Goal: Task Accomplishment & Management: Use online tool/utility

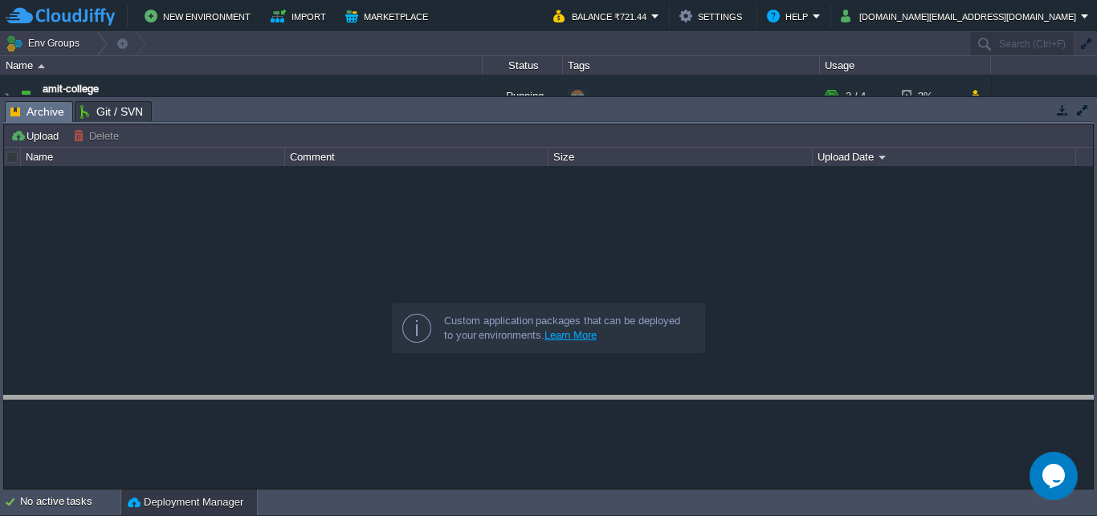
drag, startPoint x: 299, startPoint y: 100, endPoint x: 288, endPoint y: 414, distance: 314.0
click at [288, 414] on body "New Environment Import Marketplace Bonus ₹0.00 Upgrade Account Balance ₹721.44 …" at bounding box center [548, 258] width 1097 height 516
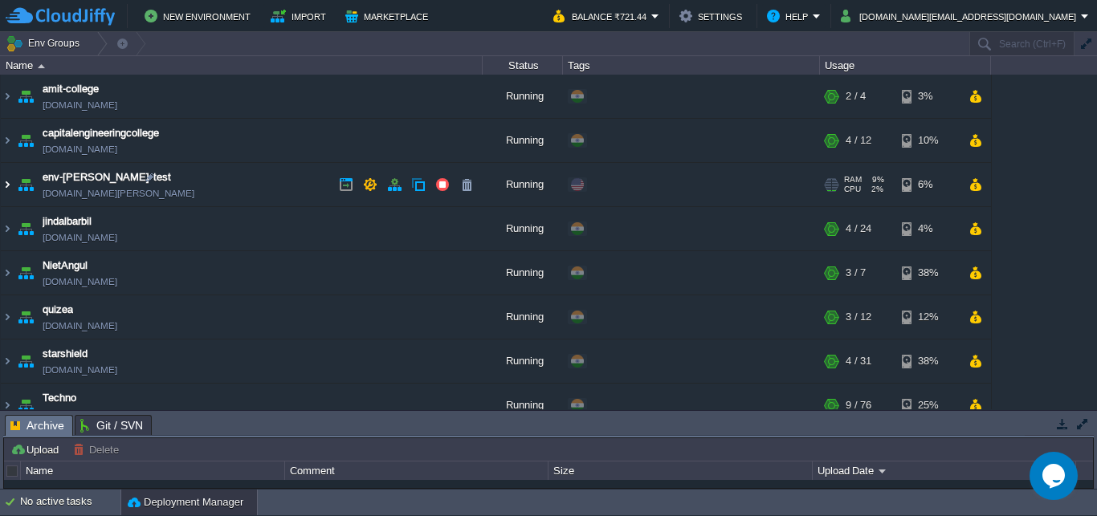
click at [1, 185] on img at bounding box center [7, 184] width 13 height 43
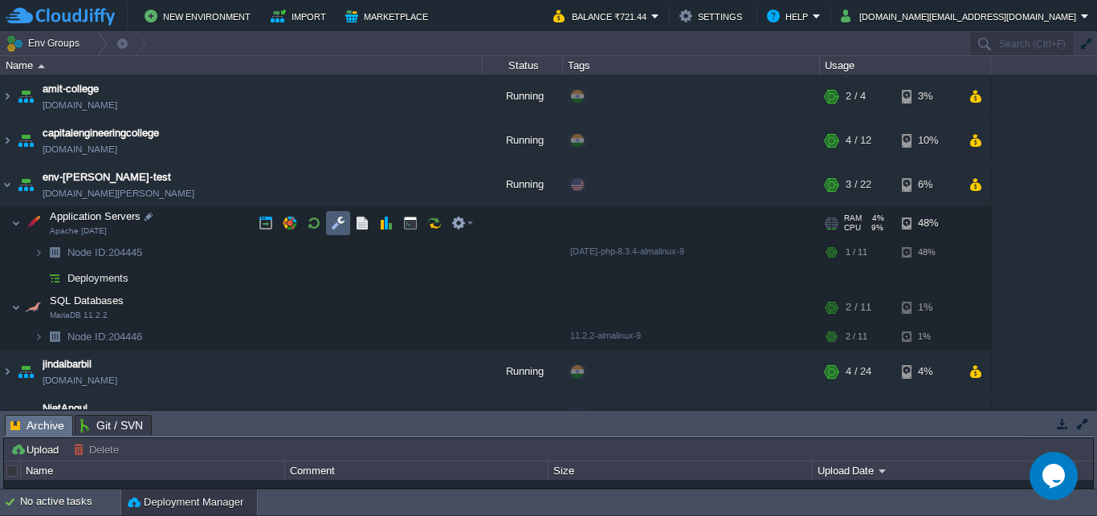
click at [329, 226] on td at bounding box center [338, 223] width 24 height 24
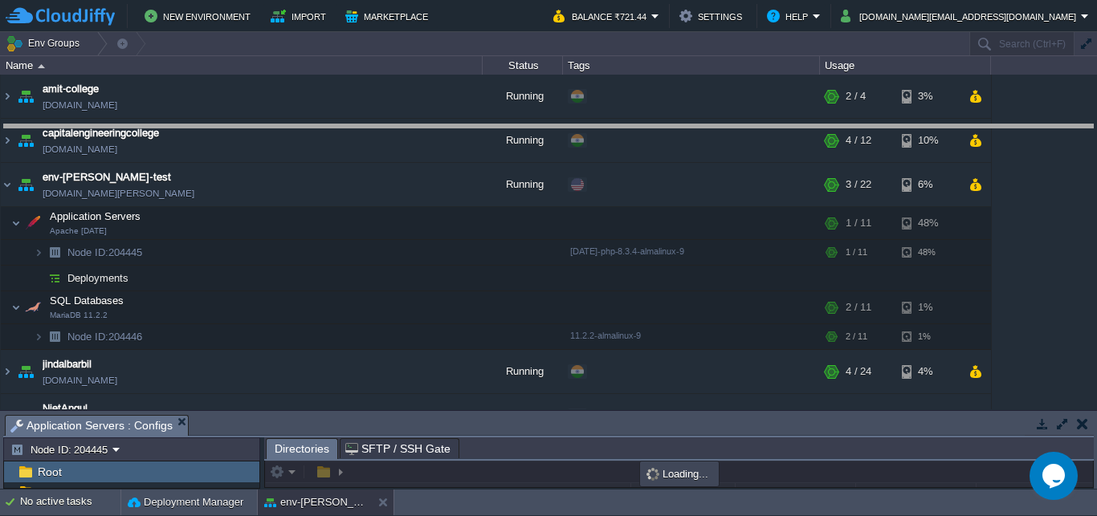
drag, startPoint x: 336, startPoint y: 426, endPoint x: 344, endPoint y: 134, distance: 292.3
click at [344, 134] on body "New Environment Import Marketplace Bonus ₹0.00 Upgrade Account Balance ₹721.44 …" at bounding box center [548, 258] width 1097 height 516
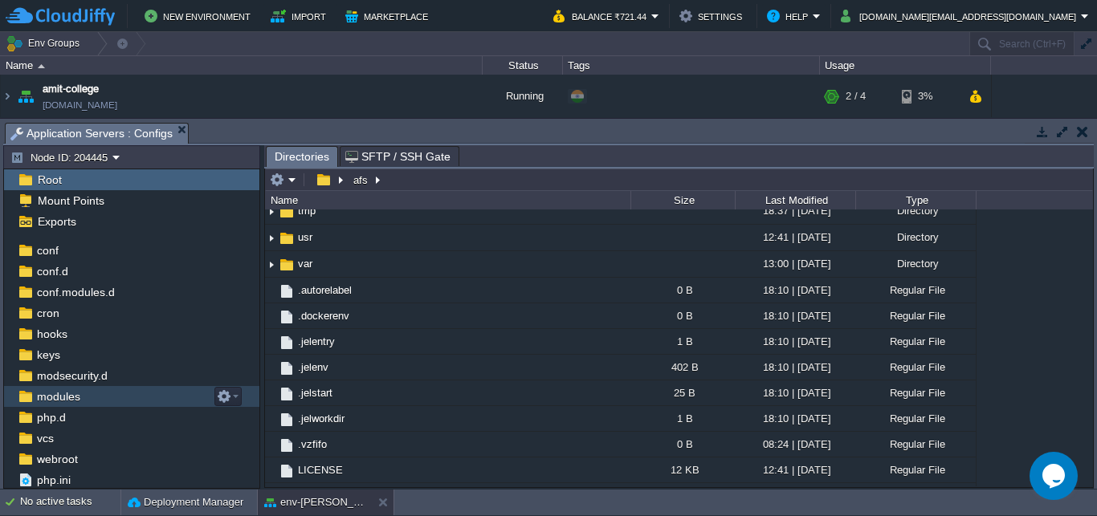
scroll to position [59, 0]
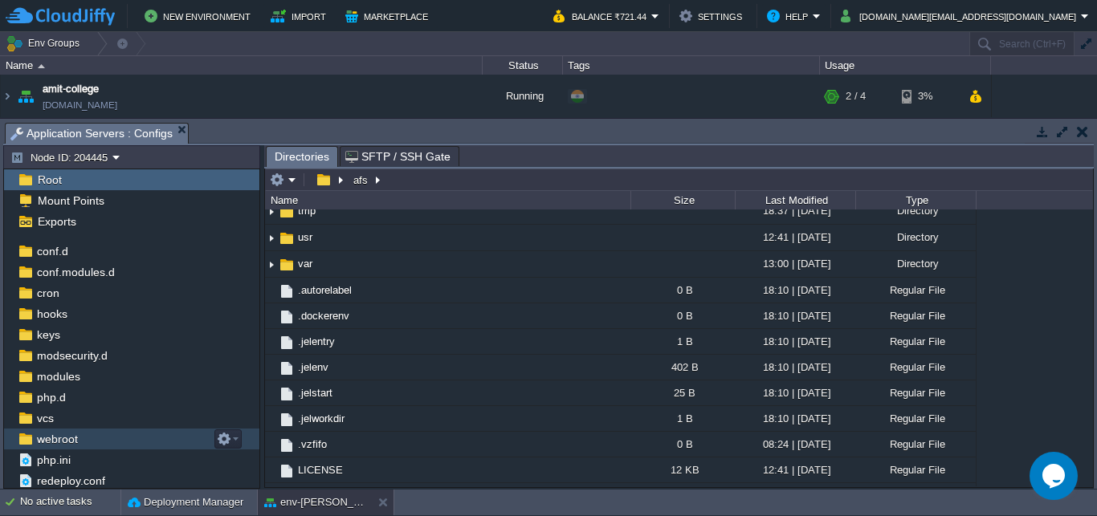
click at [57, 443] on span "webroot" at bounding box center [57, 439] width 47 height 14
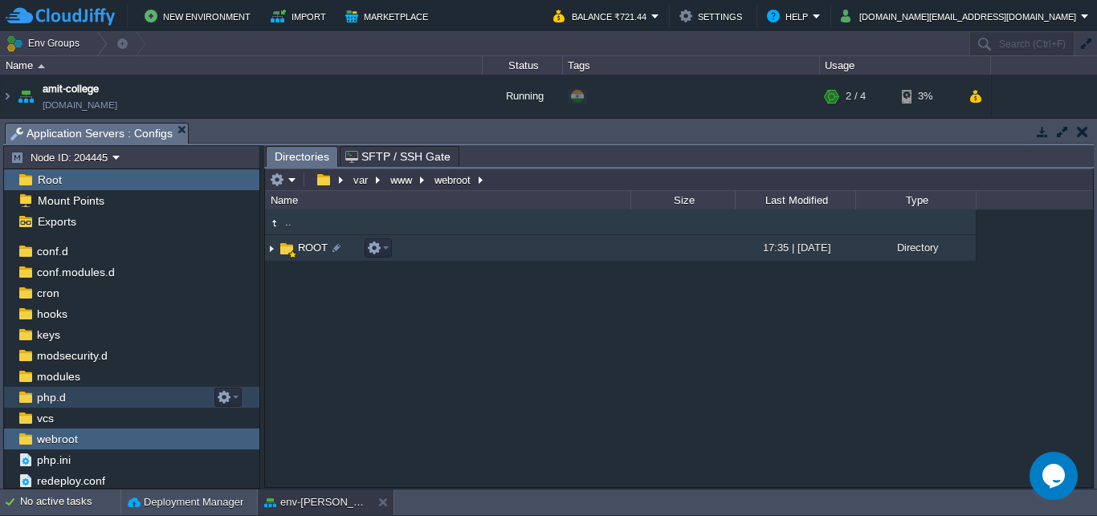
click at [311, 250] on span "ROOT" at bounding box center [312, 248] width 35 height 14
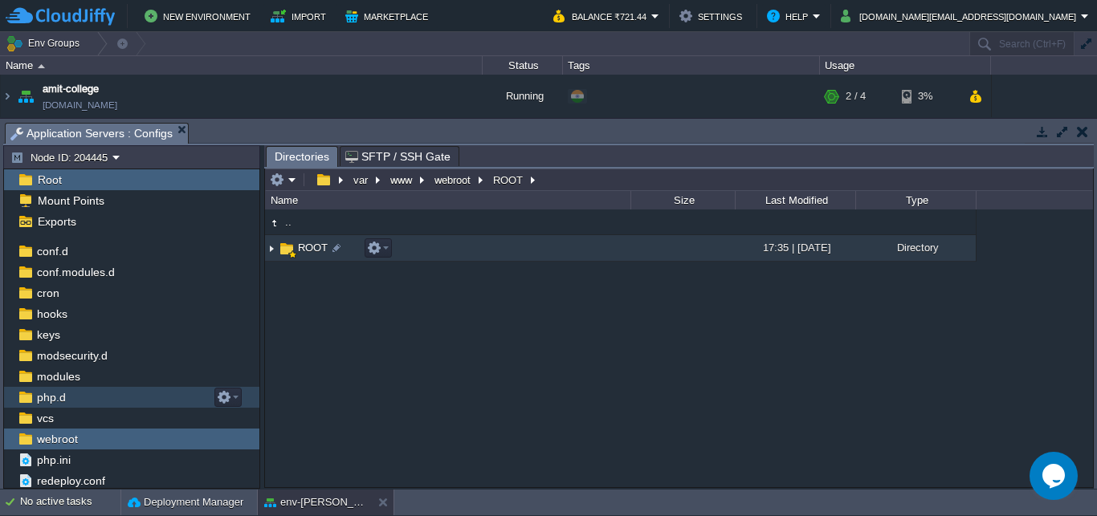
click at [311, 250] on span "ROOT" at bounding box center [312, 248] width 35 height 14
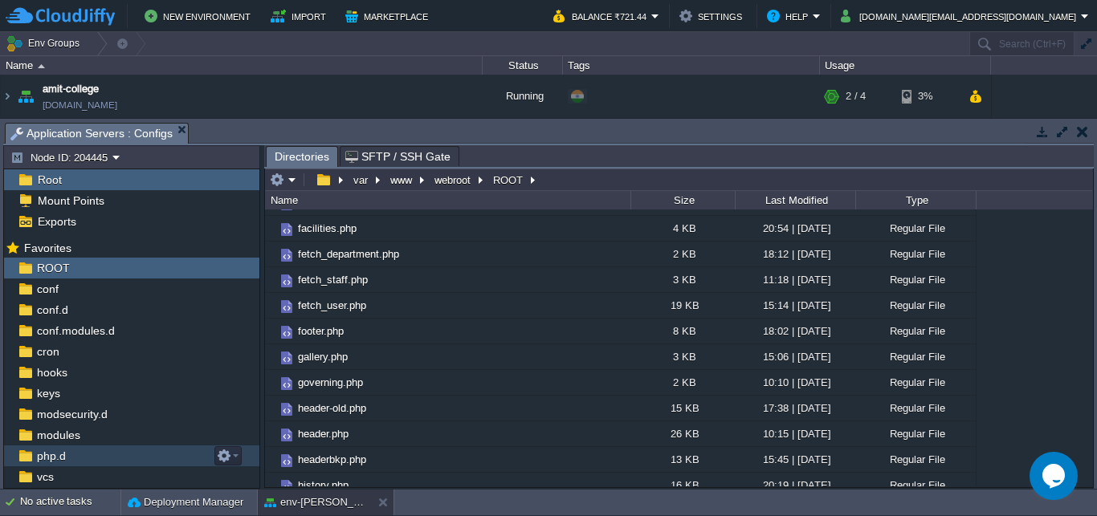
scroll to position [1618, 0]
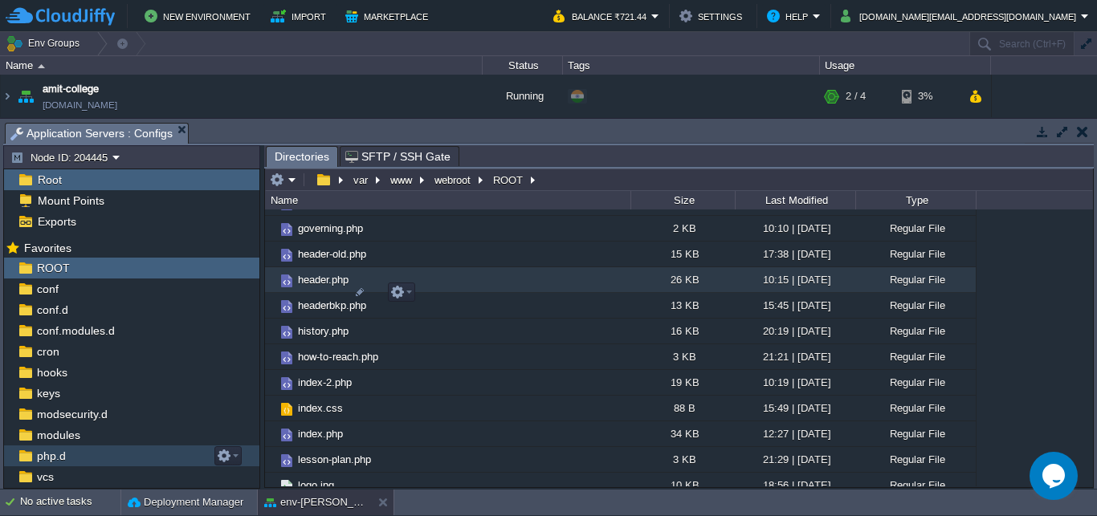
click at [312, 287] on span "header.php" at bounding box center [322, 280] width 55 height 14
click at [319, 287] on span "header.php" at bounding box center [322, 280] width 55 height 14
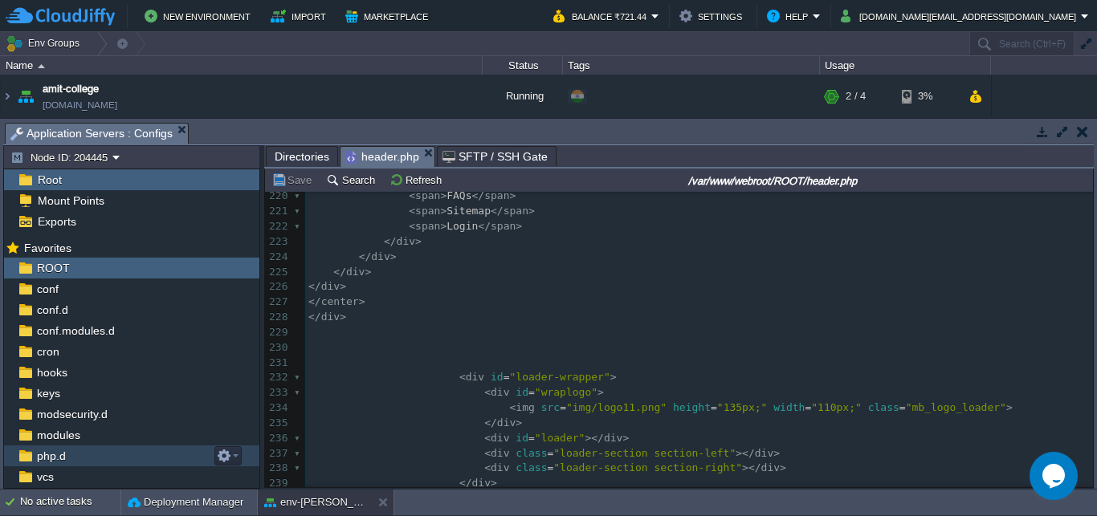
scroll to position [0, 0]
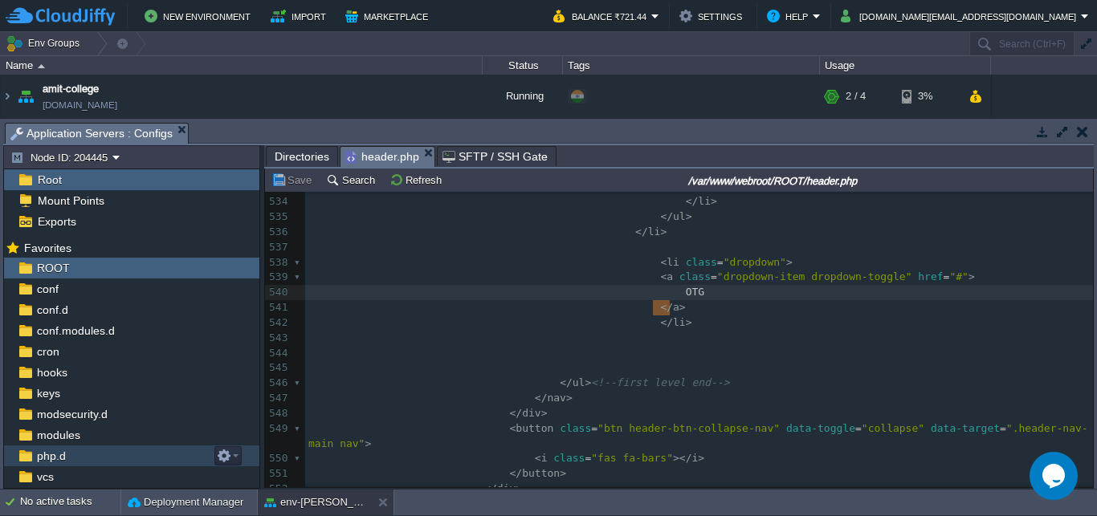
drag, startPoint x: 677, startPoint y: 310, endPoint x: 655, endPoint y: 305, distance: 22.2
type textarea "UGC"
click at [668, 315] on pre "</ a >" at bounding box center [698, 307] width 787 height 15
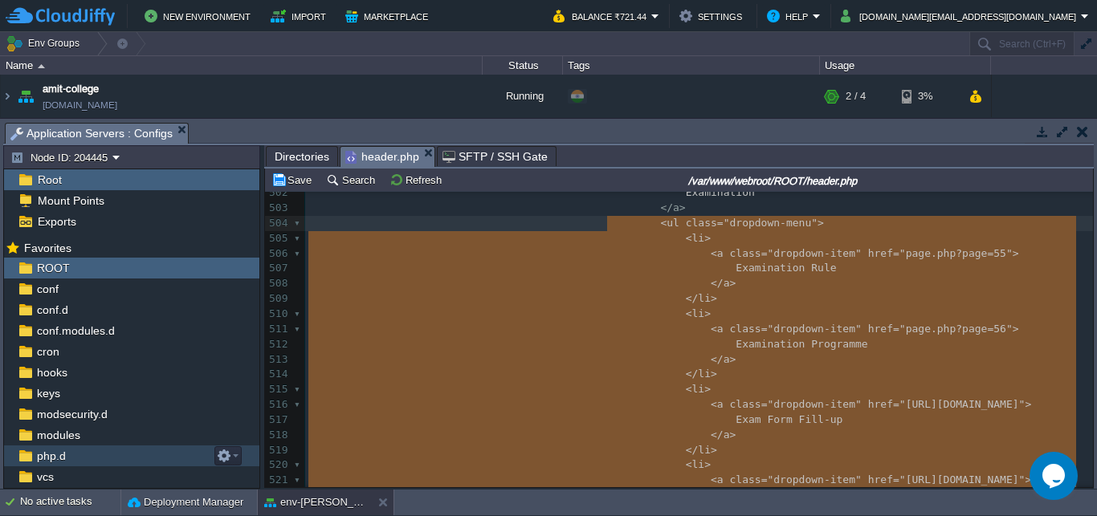
drag, startPoint x: 664, startPoint y: 376, endPoint x: 610, endPoint y: 224, distance: 161.0
type textarea "<ul class="dropdown-menu"> <li> <a class="dropdown-item" href="page.php?page=55…"
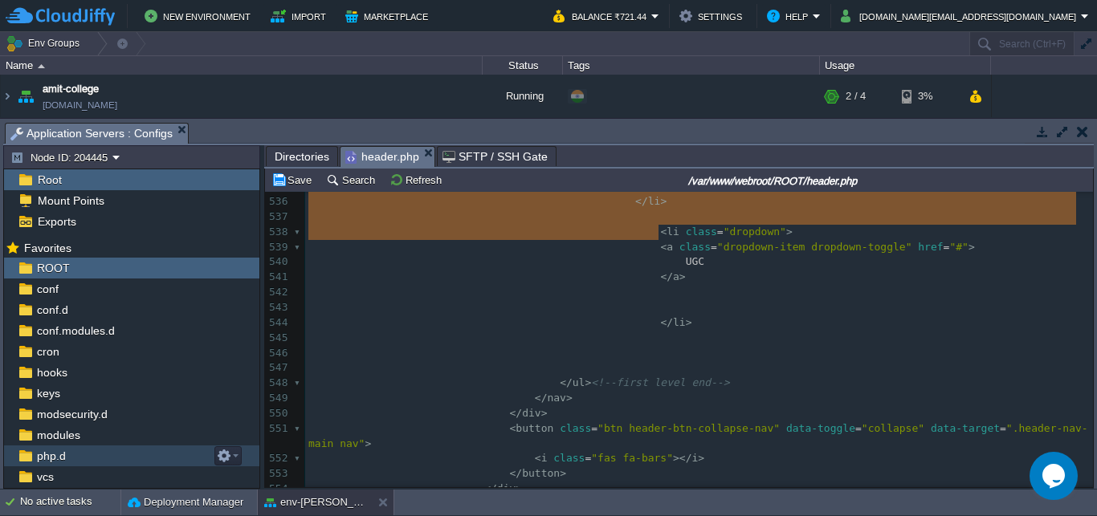
click at [650, 300] on pre at bounding box center [698, 292] width 787 height 15
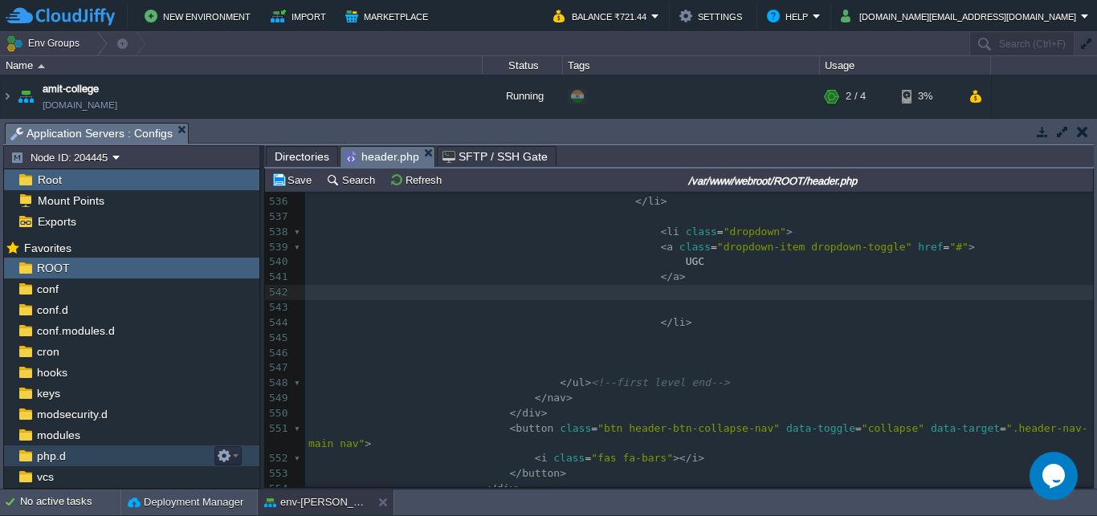
paste textarea "Results </a> </li> <li> <a class="dropdown-item" href="[URL][DOMAIN_NAME]"> Adm…"
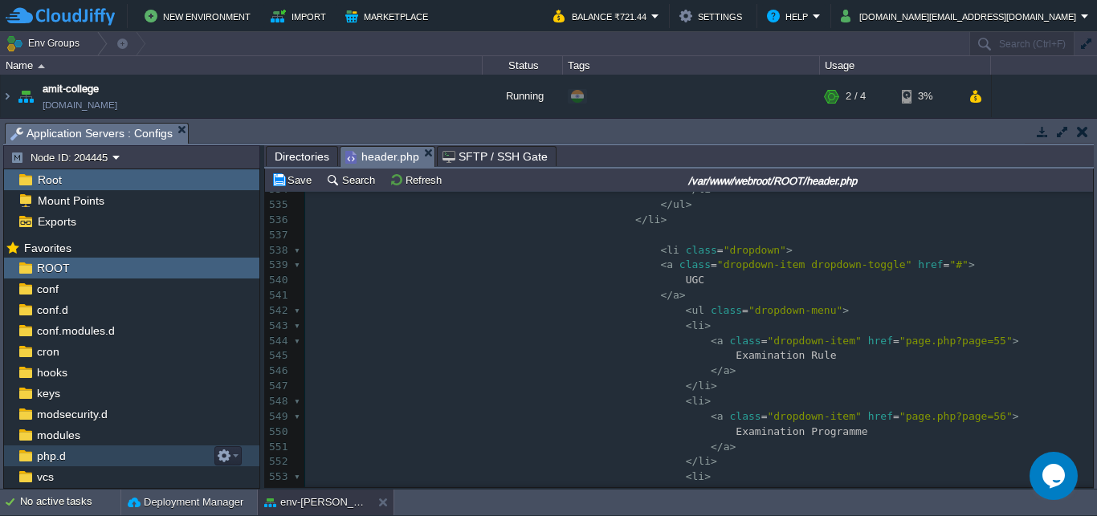
type textarea "-"
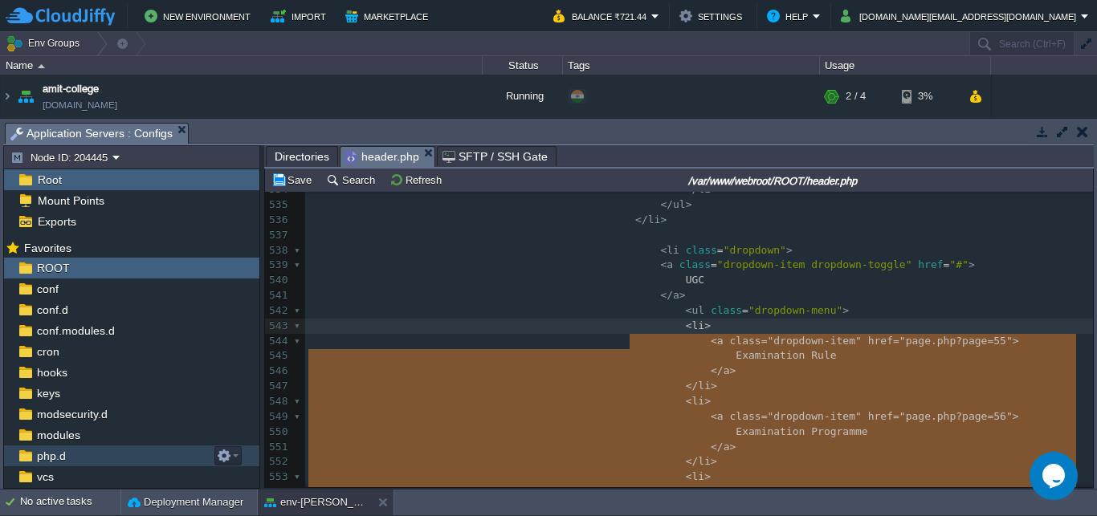
drag, startPoint x: 686, startPoint y: 321, endPoint x: 626, endPoint y: 349, distance: 66.4
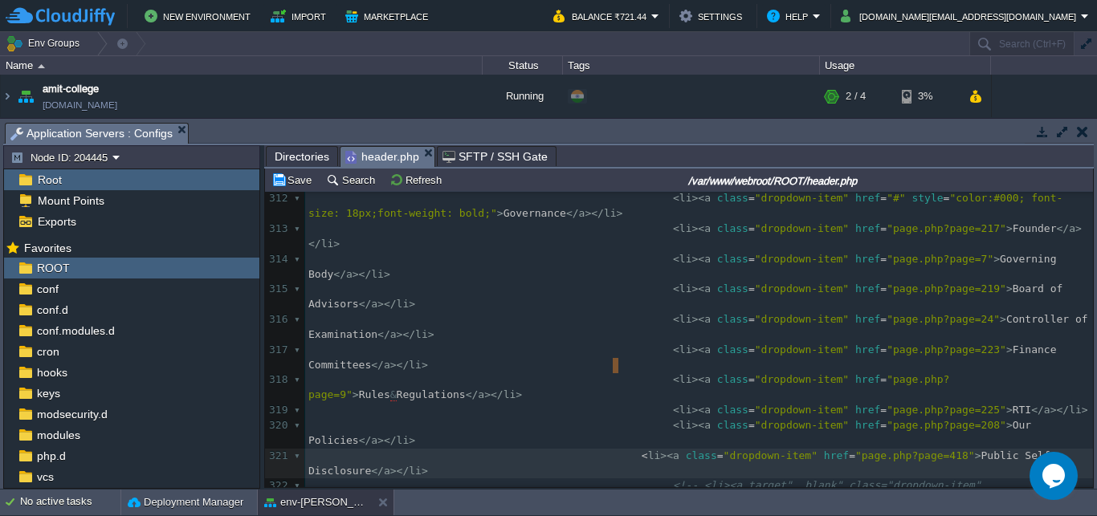
type textarea "li><a class="dropdown-item" href="page.php?page=418">Public Self Disclosure</a>…"
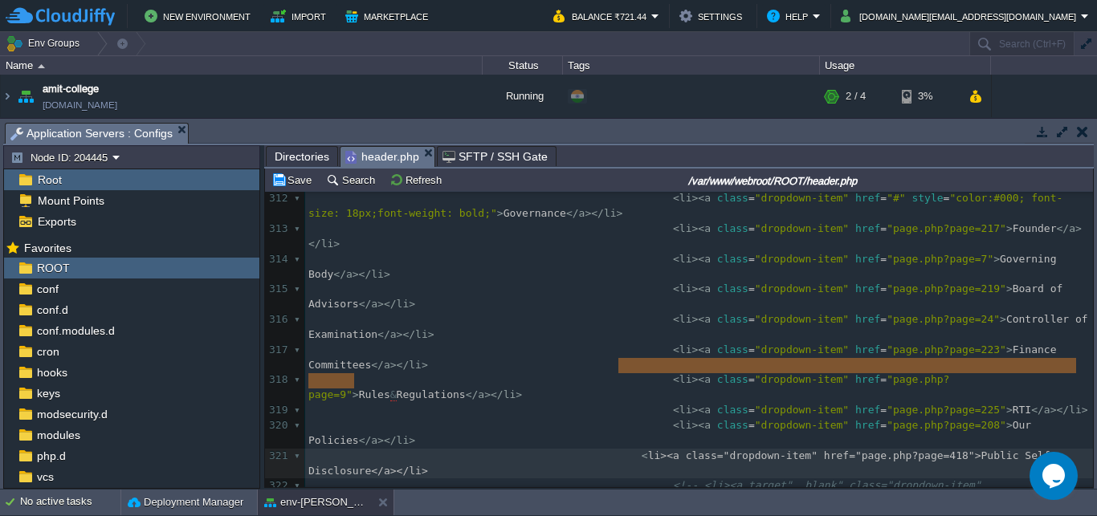
drag, startPoint x: 617, startPoint y: 367, endPoint x: 596, endPoint y: 372, distance: 21.4
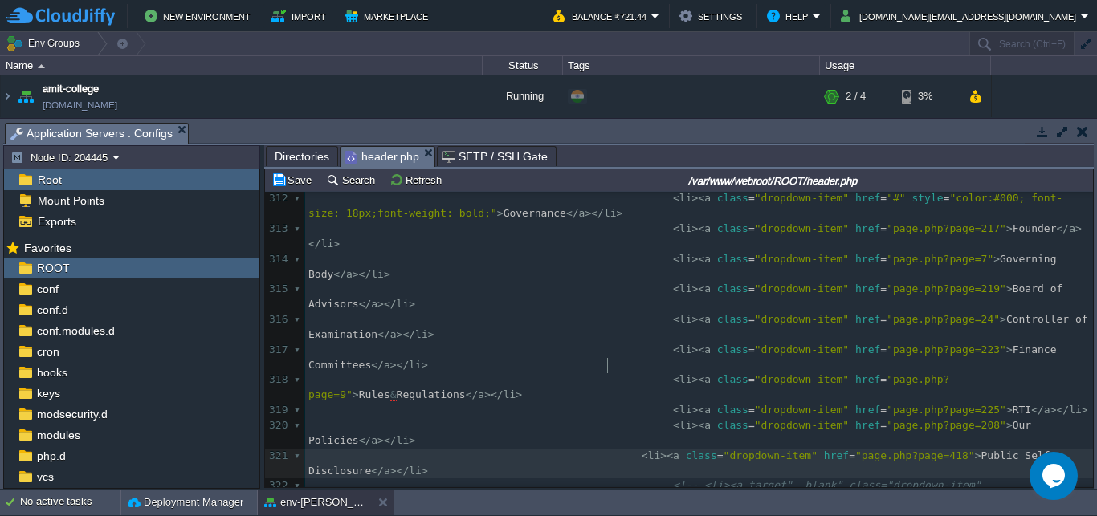
type textarea "<li><a class="dropdown-item" href="page.php?page=418">Public Self Disclosure</a…"
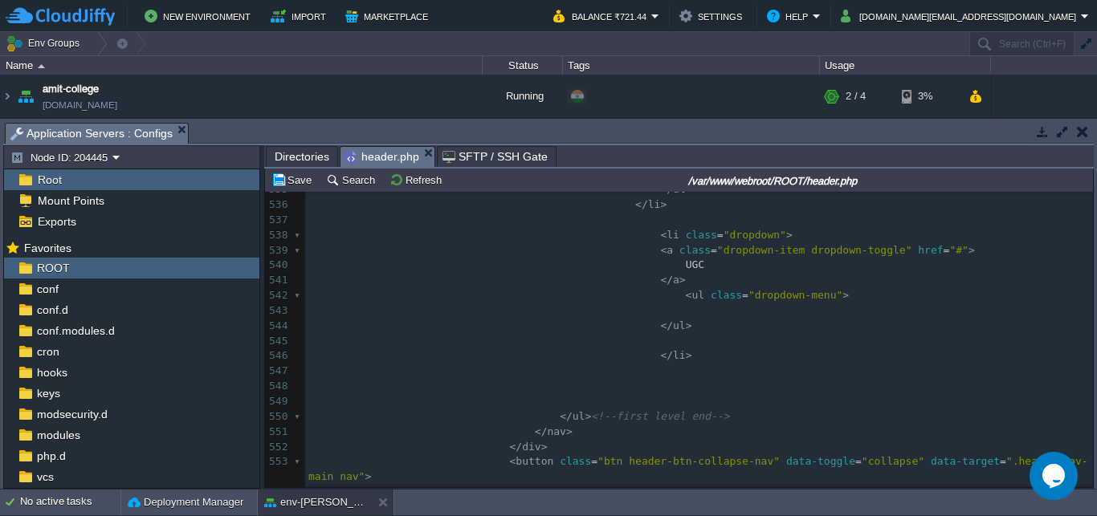
click at [663, 319] on pre at bounding box center [698, 310] width 787 height 15
paste textarea
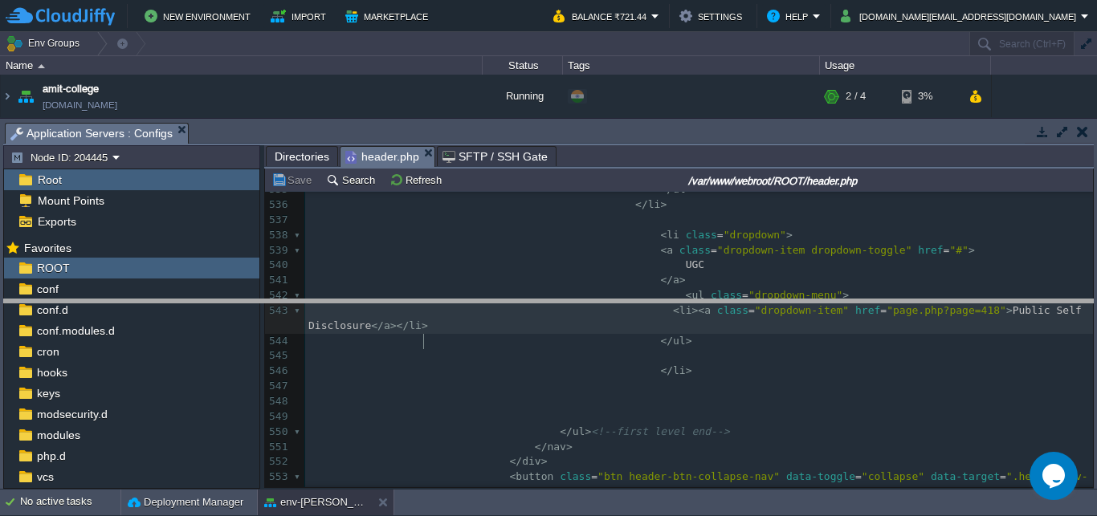
drag, startPoint x: 374, startPoint y: 130, endPoint x: 405, endPoint y: 315, distance: 188.1
click at [405, 315] on body "New Environment Import Marketplace Bonus ₹0.00 Upgrade Account Balance ₹721.44 …" at bounding box center [548, 258] width 1097 height 516
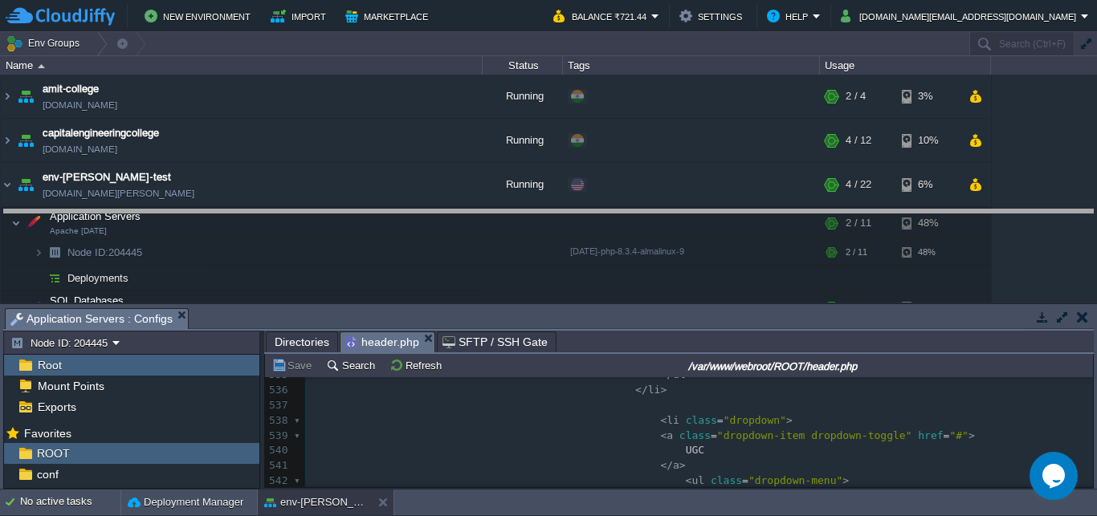
drag, startPoint x: 478, startPoint y: 314, endPoint x: 504, endPoint y: 128, distance: 188.0
click at [504, 128] on body "New Environment Import Marketplace Bonus ₹0.00 Upgrade Account Balance ₹721.44 …" at bounding box center [548, 258] width 1097 height 516
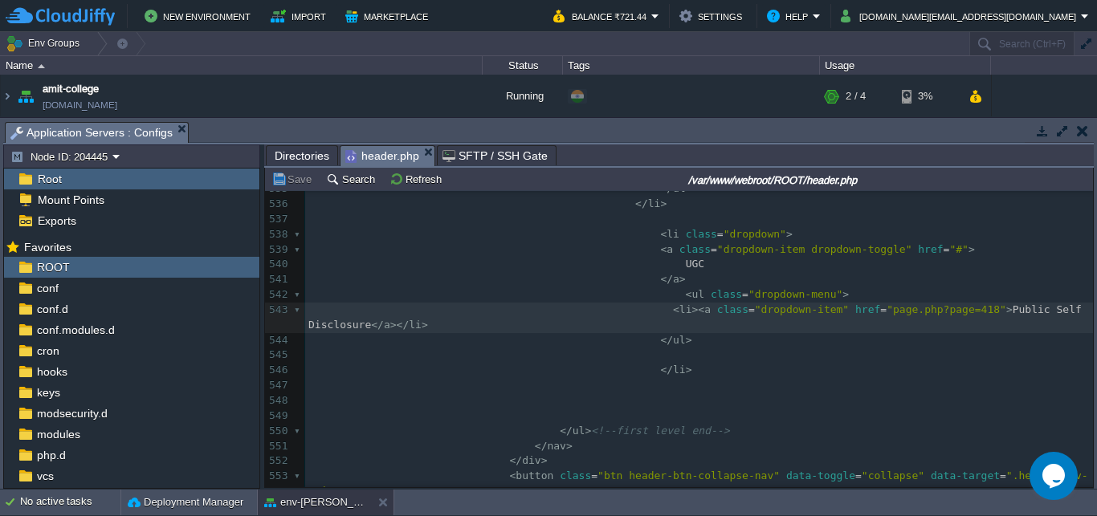
click at [292, 159] on span "Directories" at bounding box center [302, 155] width 55 height 19
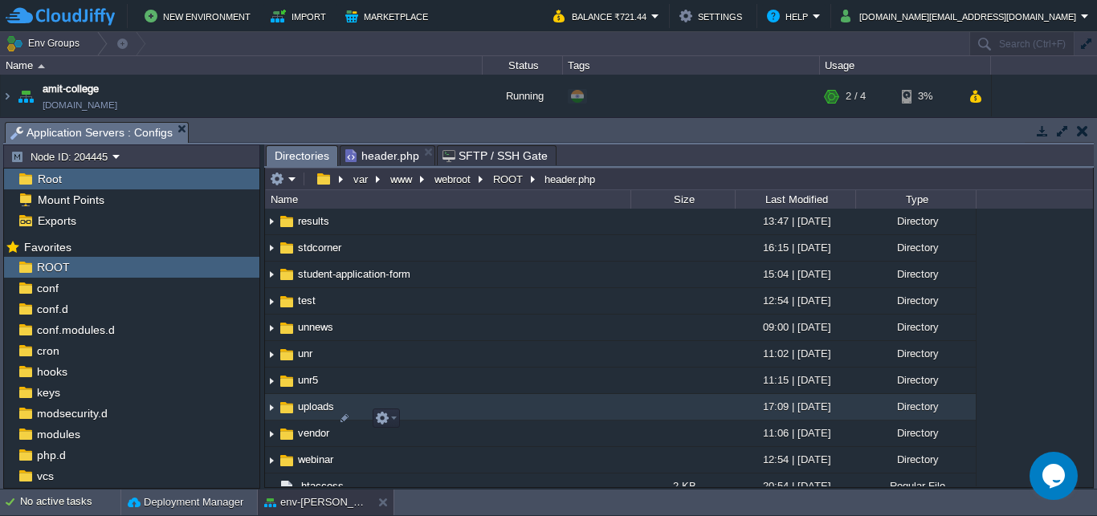
click at [271, 417] on img at bounding box center [271, 407] width 13 height 25
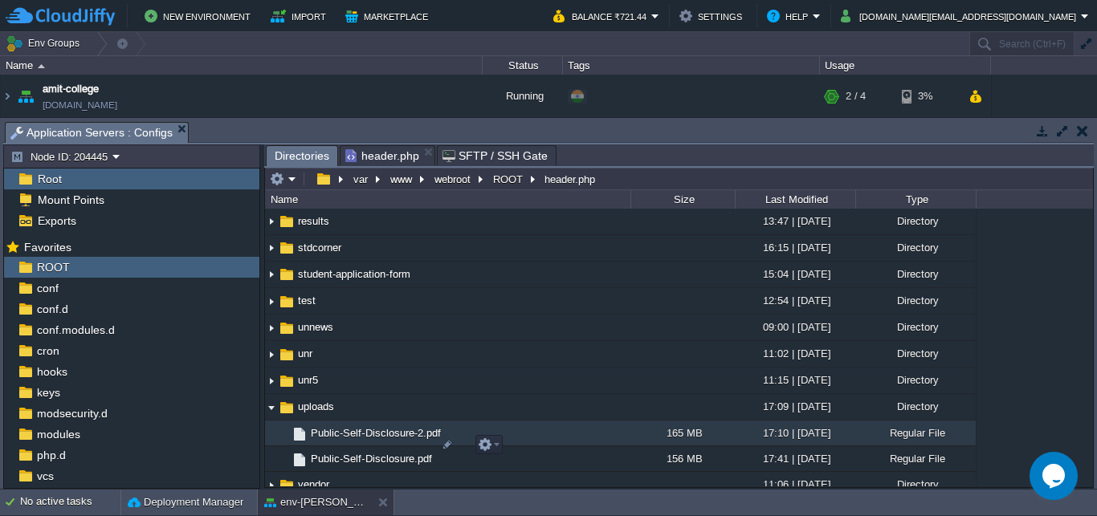
scroll to position [846, 0]
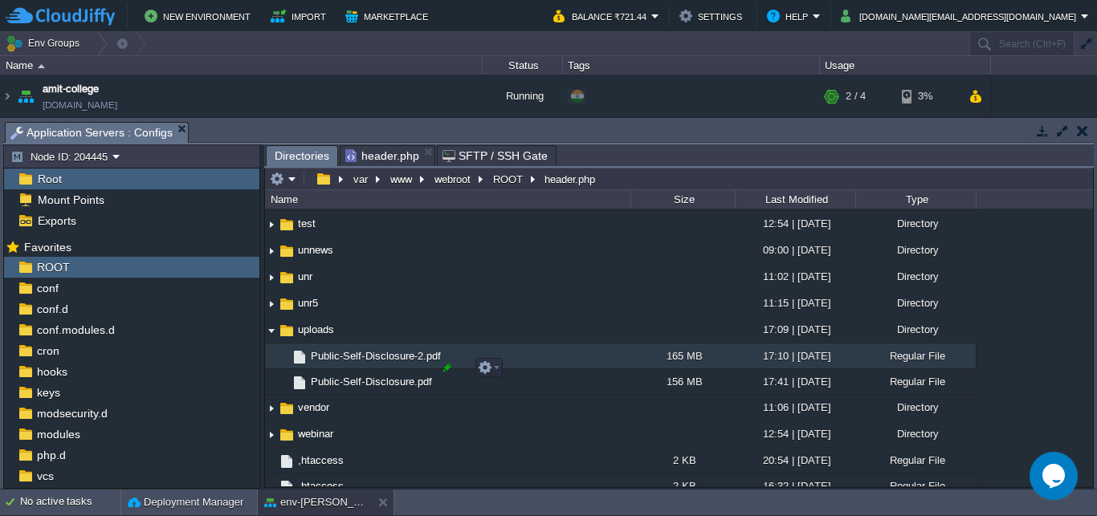
click at [446, 368] on div at bounding box center [447, 367] width 14 height 14
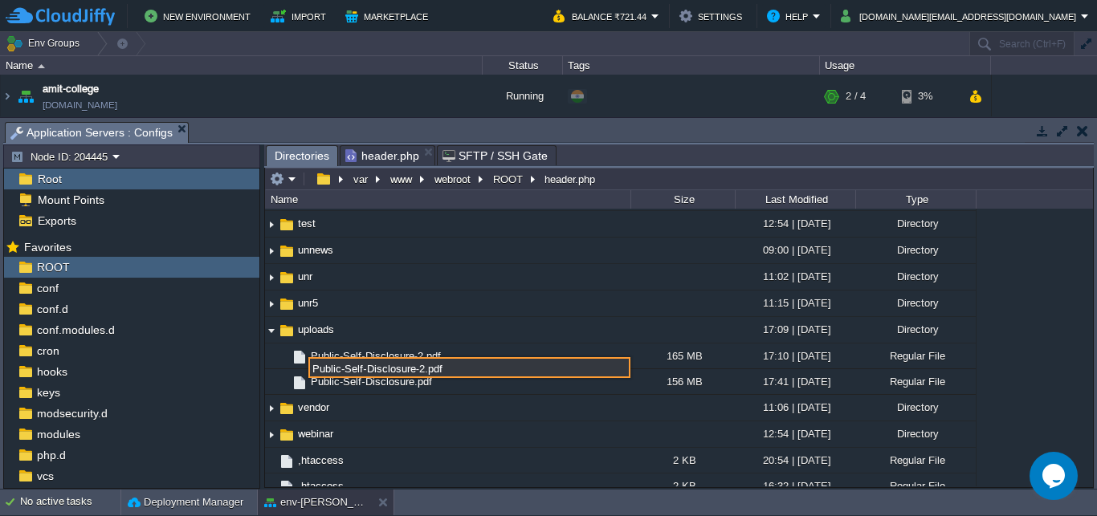
drag, startPoint x: 420, startPoint y: 372, endPoint x: 410, endPoint y: 371, distance: 9.8
click at [410, 371] on input "Public-Self-Disclosure-2.pdf" at bounding box center [469, 367] width 322 height 21
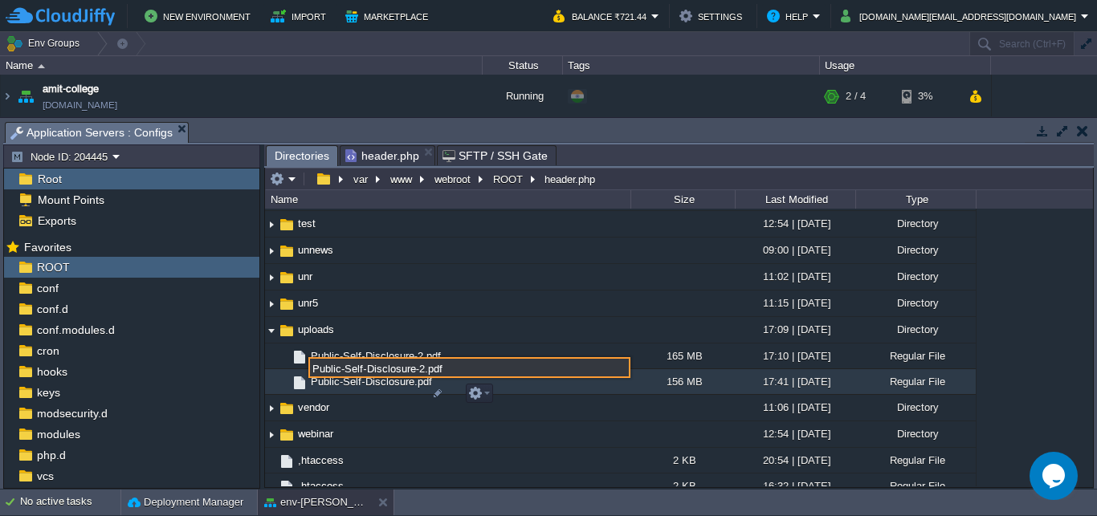
click at [397, 389] on span "Public-Self-Disclosure.pdf" at bounding box center [371, 382] width 126 height 14
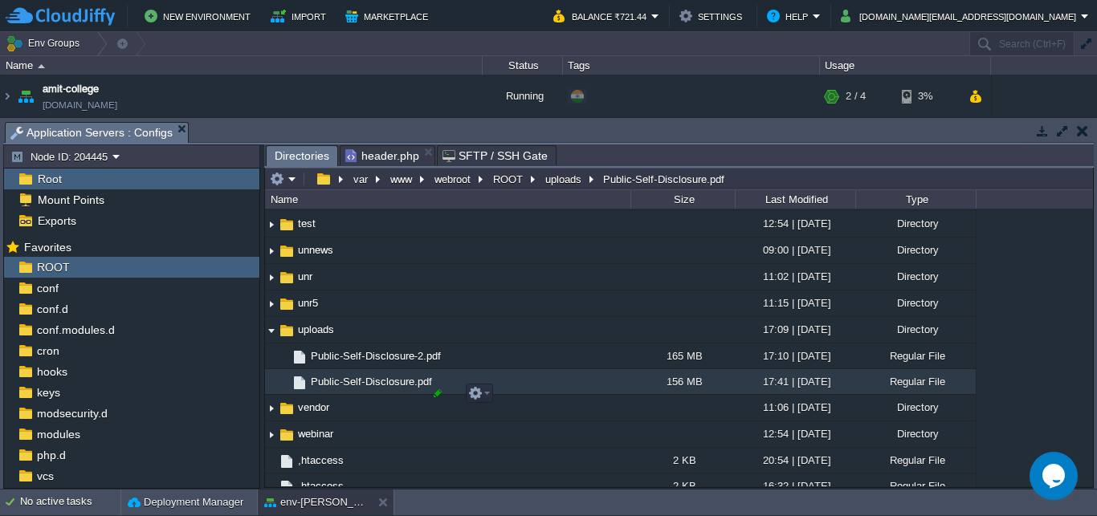
click at [433, 396] on div at bounding box center [437, 393] width 14 height 14
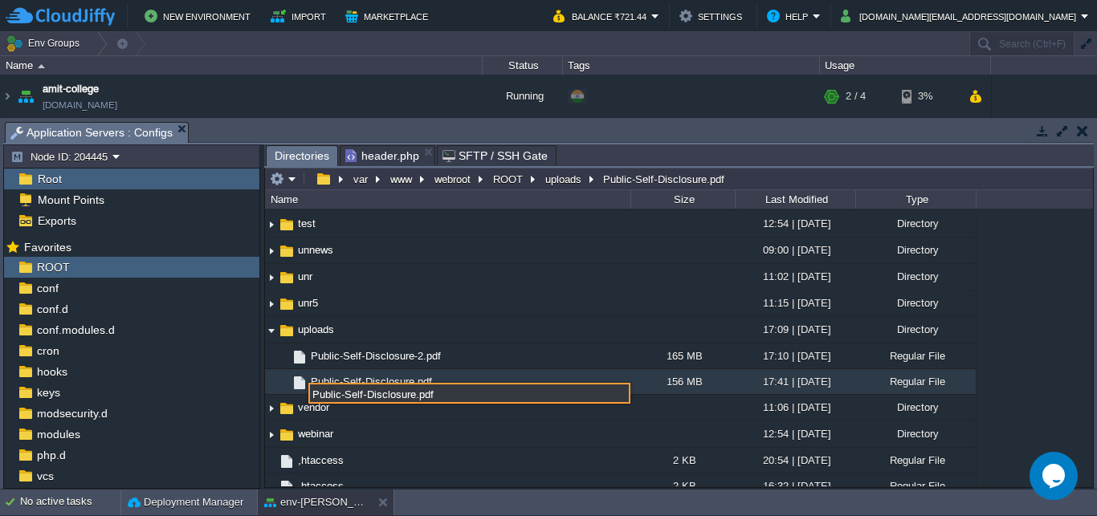
click at [411, 395] on input "Public-Self-Disclosure.pdf" at bounding box center [469, 393] width 322 height 21
click at [474, 396] on input "Public-Self-Disclosure-old.pdf" at bounding box center [469, 393] width 322 height 21
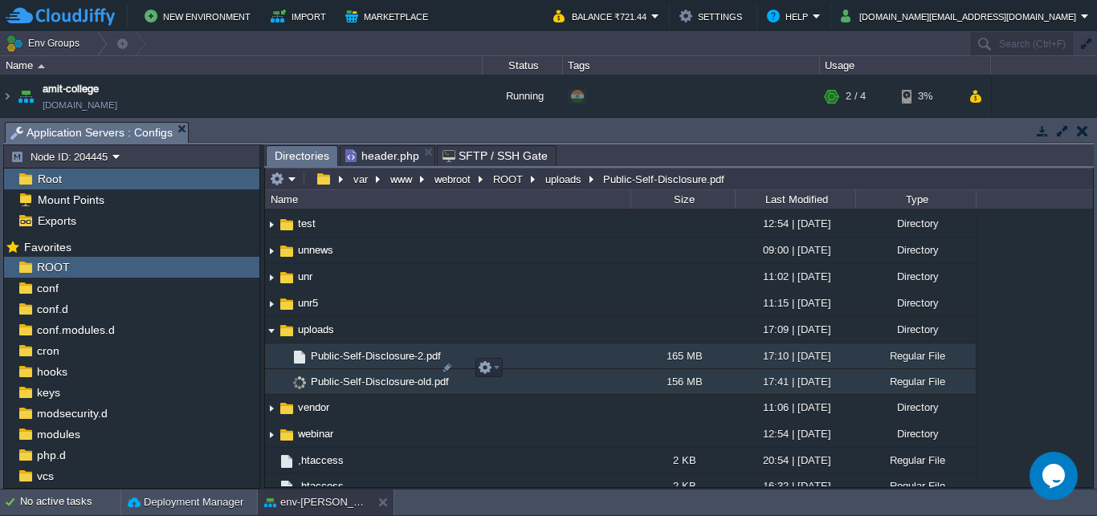
click at [423, 363] on span "Public-Self-Disclosure-2.pdf" at bounding box center [375, 356] width 135 height 14
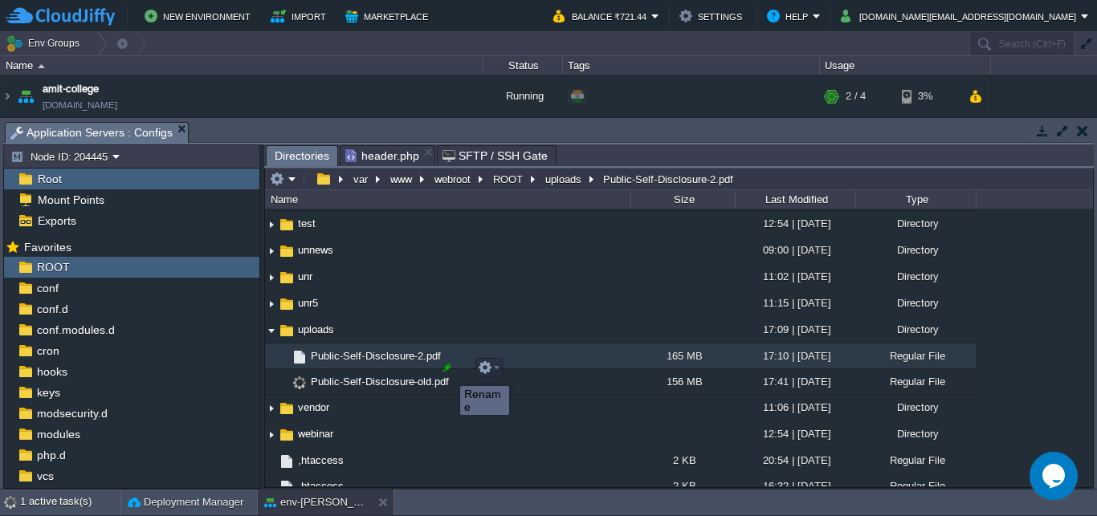
click at [448, 372] on div at bounding box center [447, 367] width 14 height 14
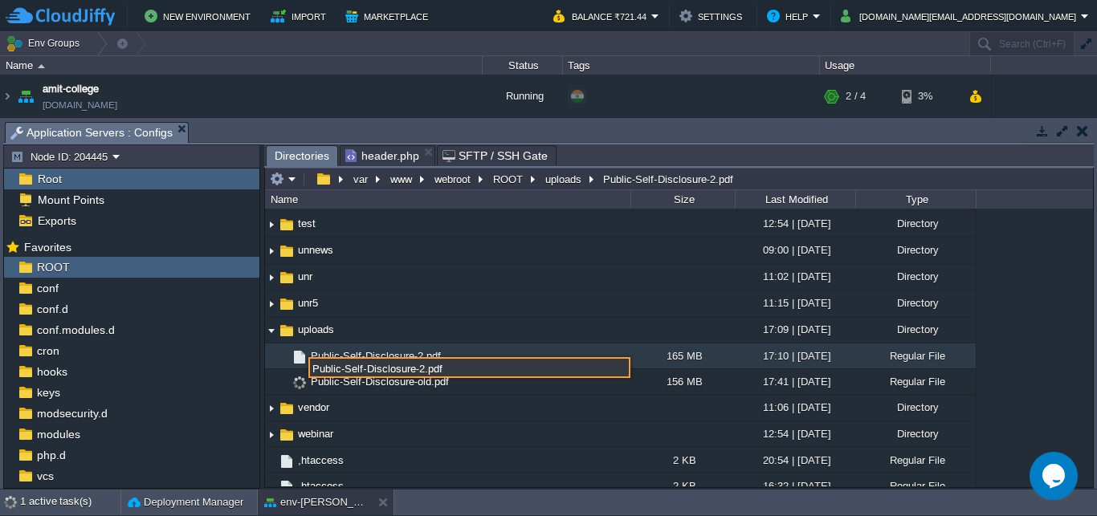
click at [418, 372] on input "Public-Self-Disclosure-2.pdf" at bounding box center [469, 367] width 322 height 21
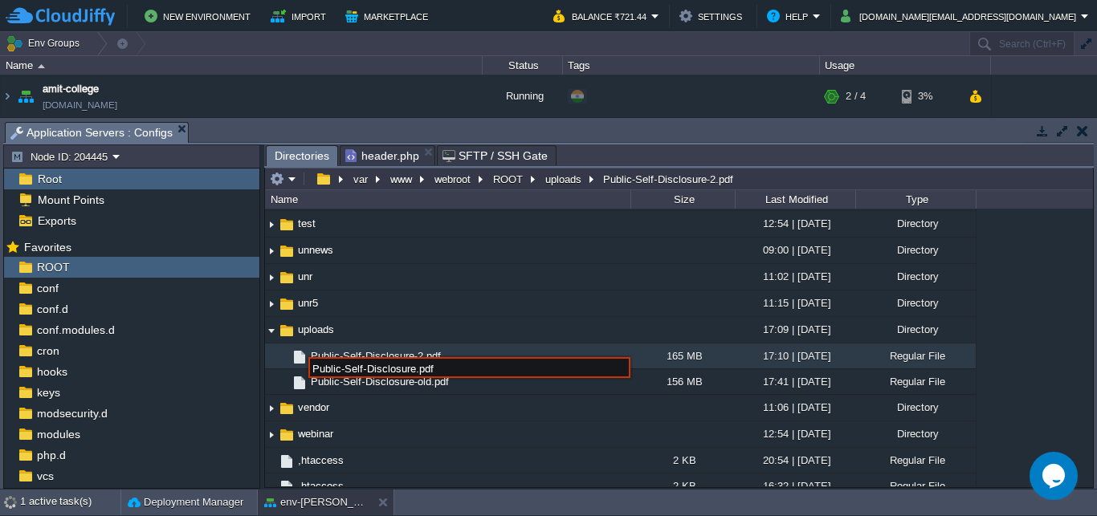
type input "Public-Self-Disclosure.pdf"
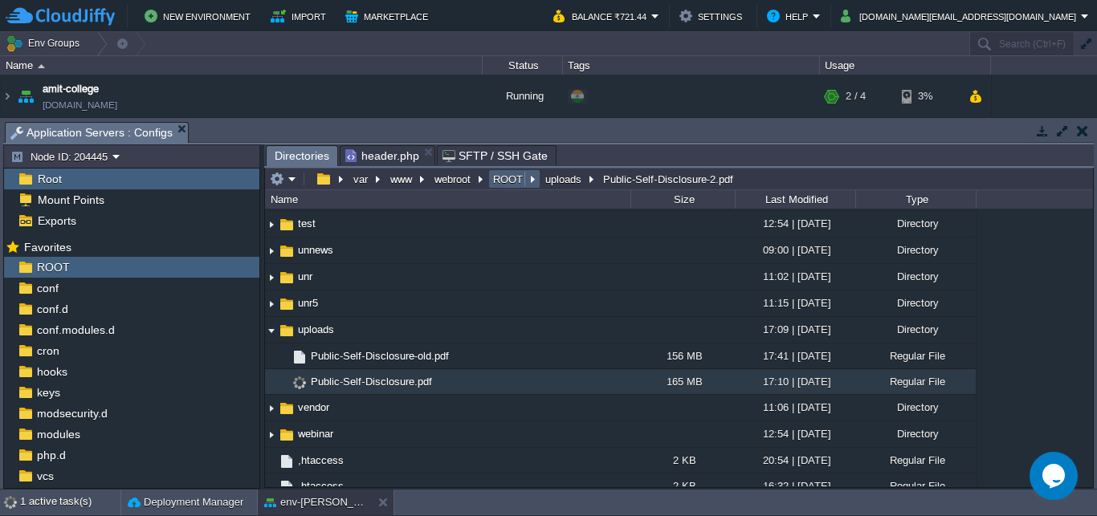
click at [512, 186] on button "ROOT" at bounding box center [508, 179] width 36 height 14
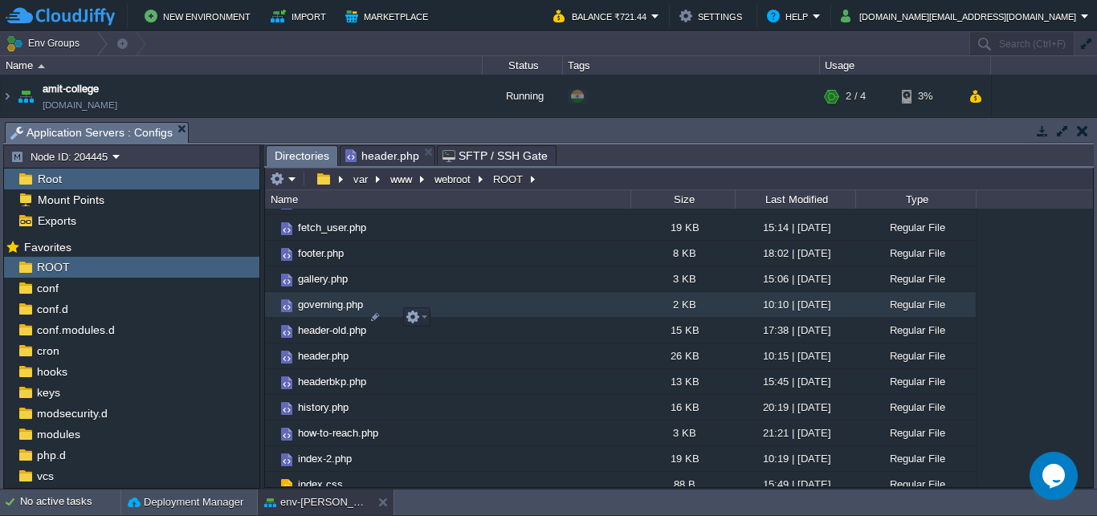
scroll to position [1464, 0]
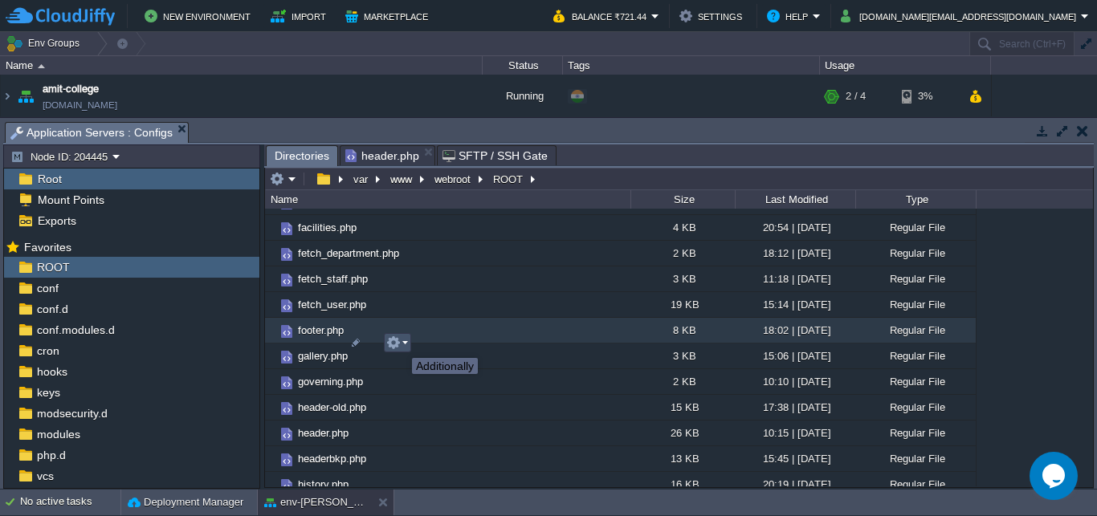
click at [400, 344] on button "button" at bounding box center [393, 343] width 14 height 14
click at [313, 337] on span "footer.php" at bounding box center [320, 331] width 51 height 14
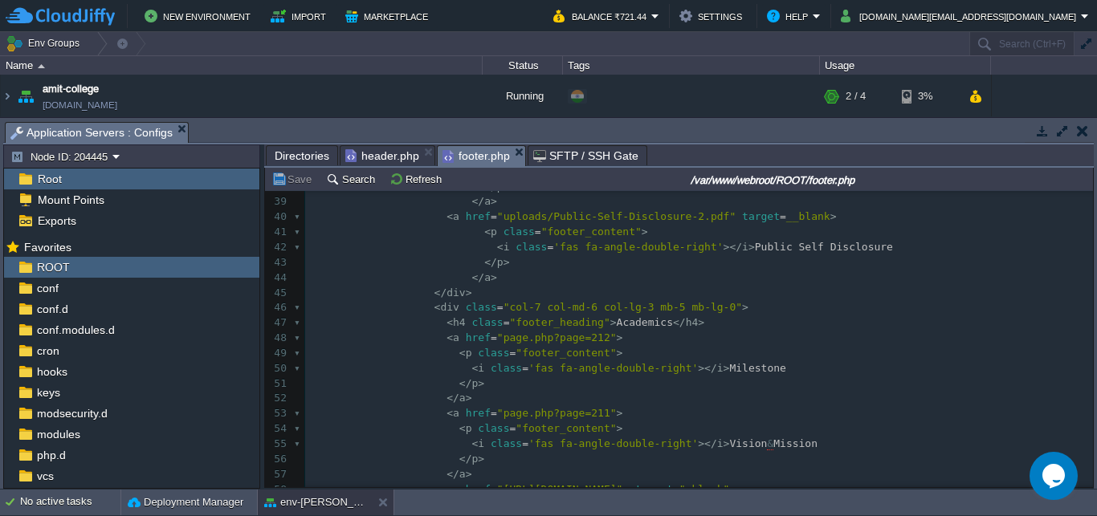
scroll to position [804, 0]
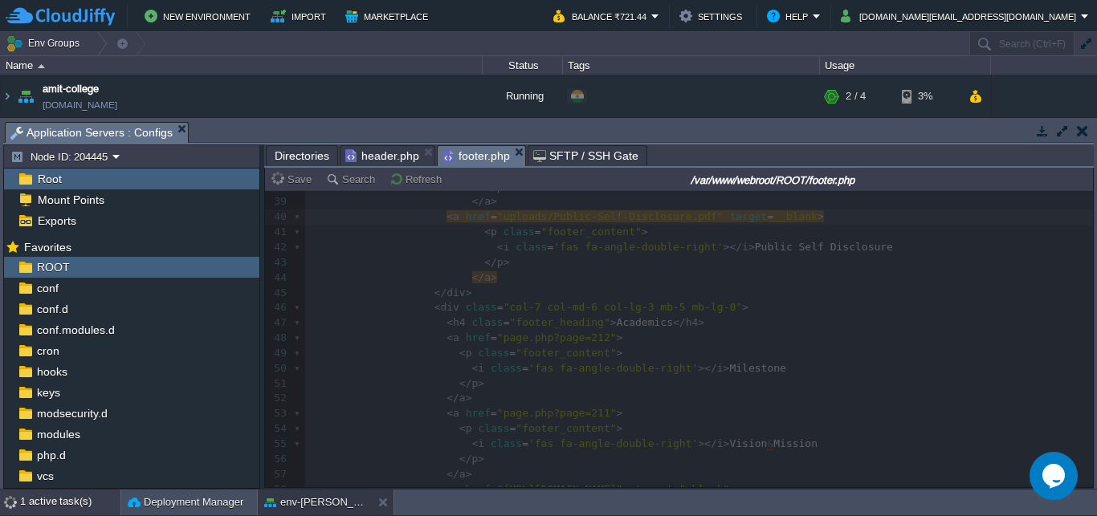
click at [31, 499] on div "1 active task(s)" at bounding box center [70, 503] width 100 height 26
